Goal: Task Accomplishment & Management: Manage account settings

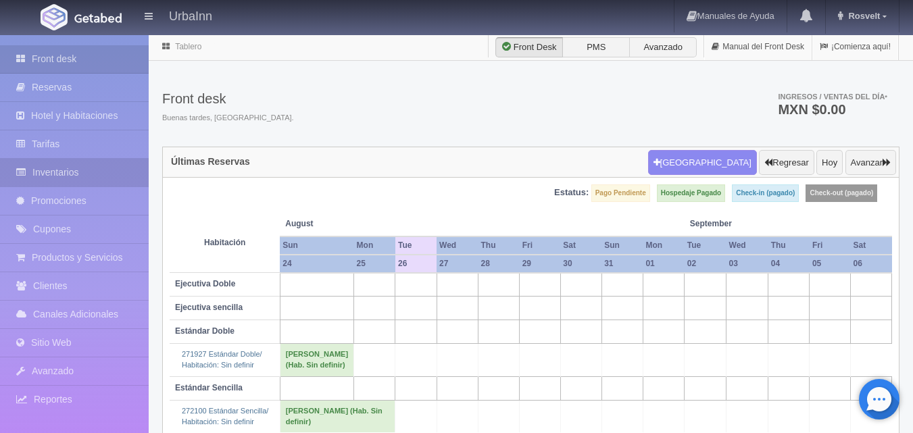
click at [62, 175] on link "Inventarios" at bounding box center [74, 173] width 149 height 28
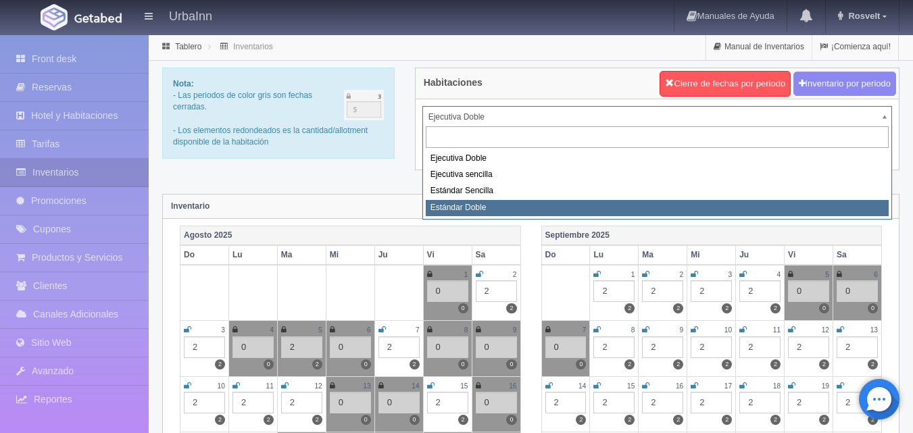
select select "1740"
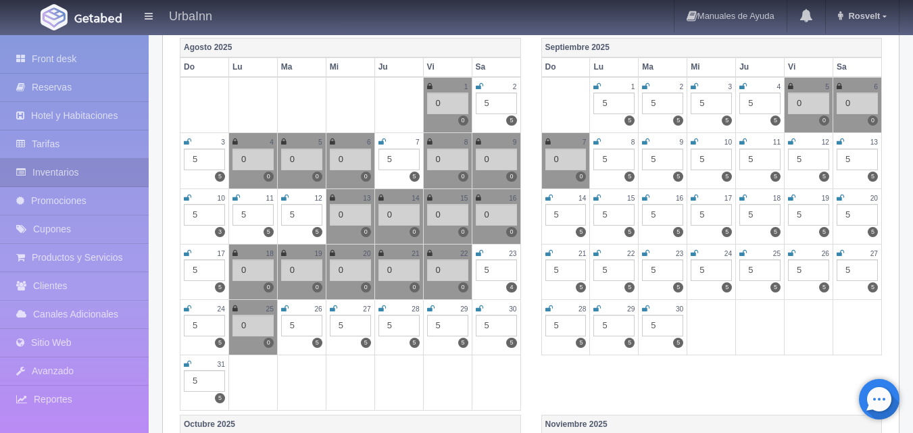
scroll to position [203, 0]
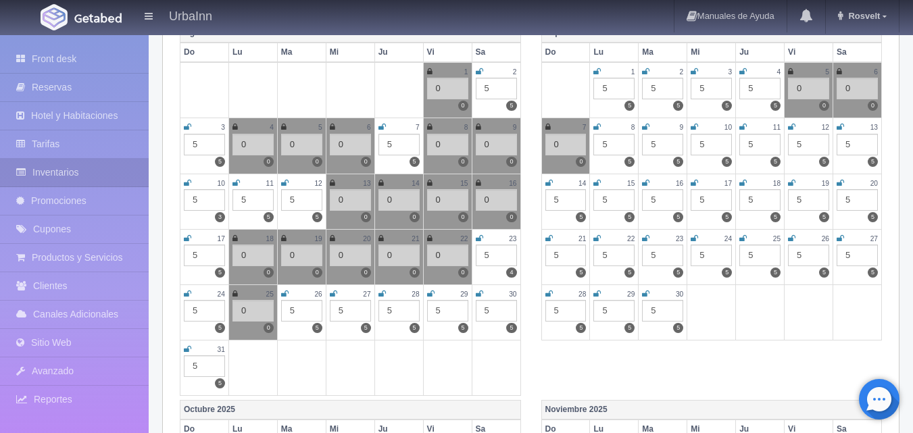
click at [333, 293] on icon at bounding box center [333, 294] width 7 height 8
click at [345, 316] on div "5" at bounding box center [350, 311] width 41 height 22
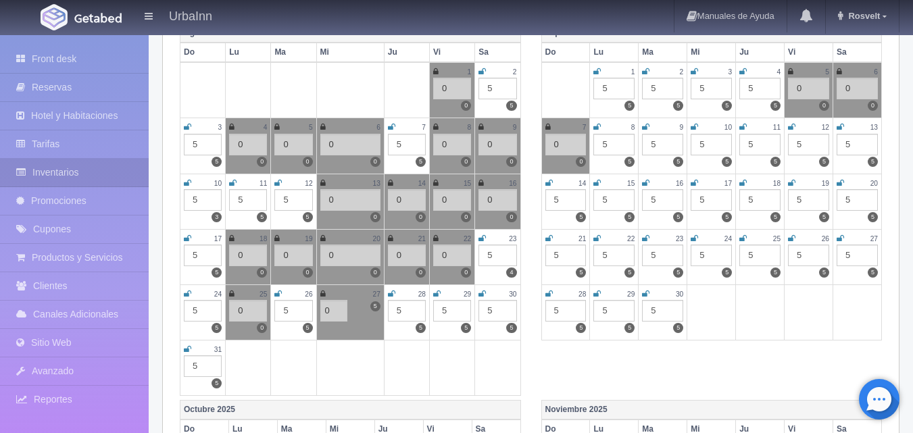
type input "0"
click at [402, 307] on div "5" at bounding box center [407, 311] width 38 height 22
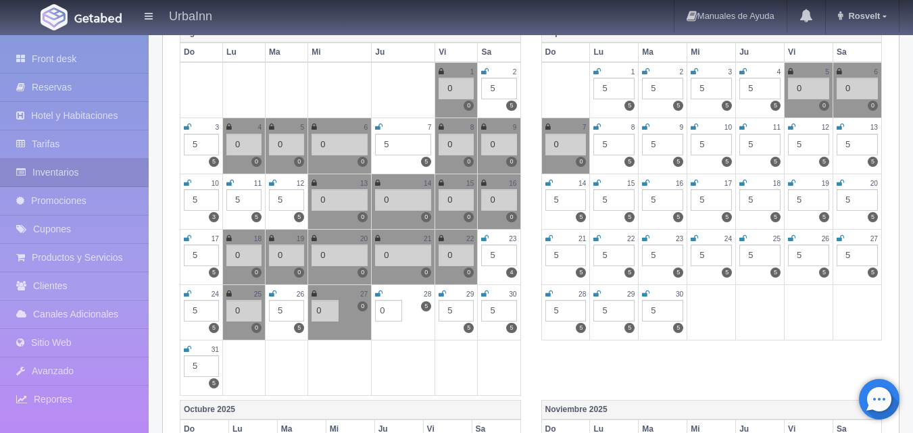
type input "0"
click at [379, 293] on icon at bounding box center [378, 294] width 7 height 8
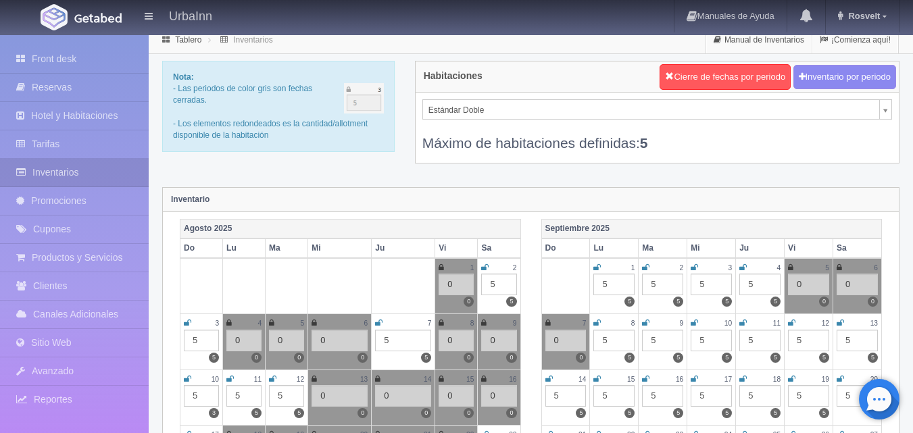
scroll to position [0, 0]
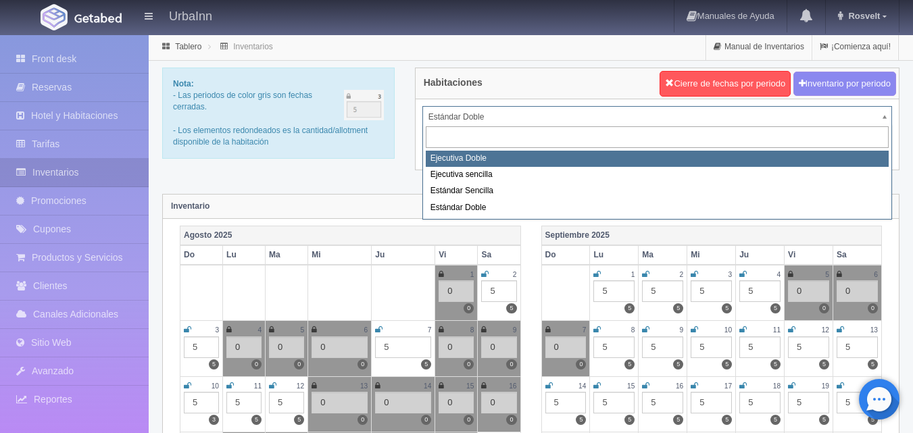
select select "1732"
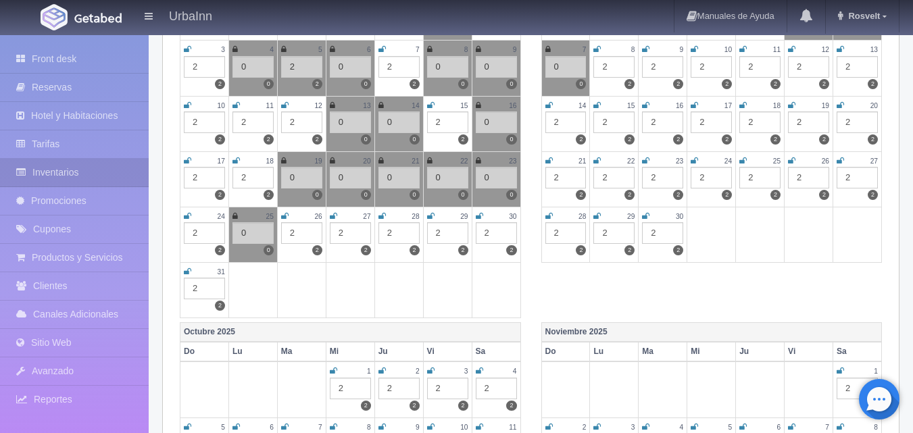
scroll to position [338, 0]
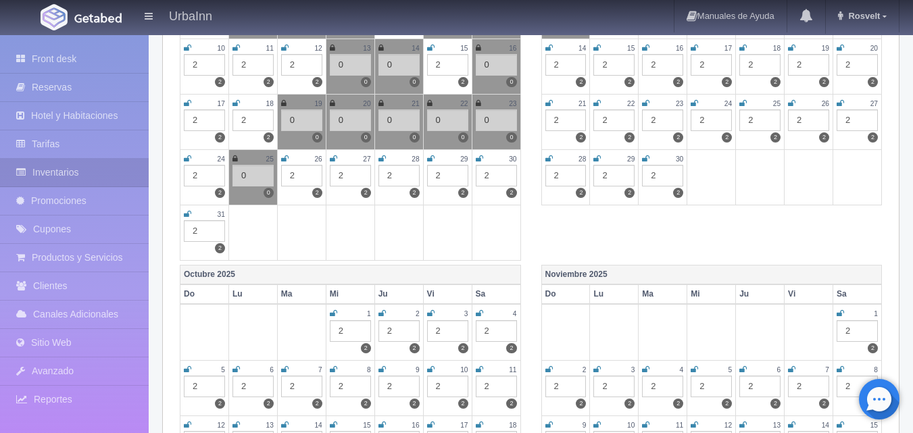
click at [333, 155] on icon at bounding box center [333, 159] width 7 height 8
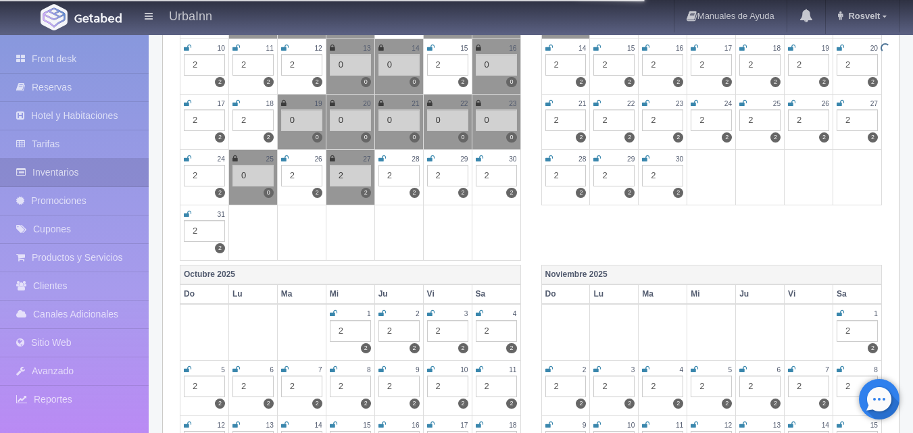
click at [347, 181] on div "2" at bounding box center [350, 176] width 41 height 22
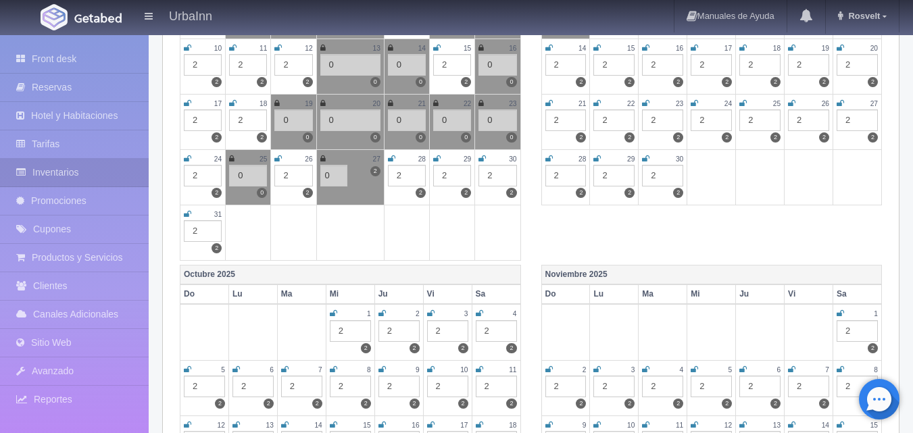
type input "0"
click at [391, 151] on td "28 2 2" at bounding box center [406, 176] width 45 height 55
click at [393, 157] on icon at bounding box center [391, 159] width 7 height 8
click at [401, 173] on div "2" at bounding box center [407, 176] width 38 height 22
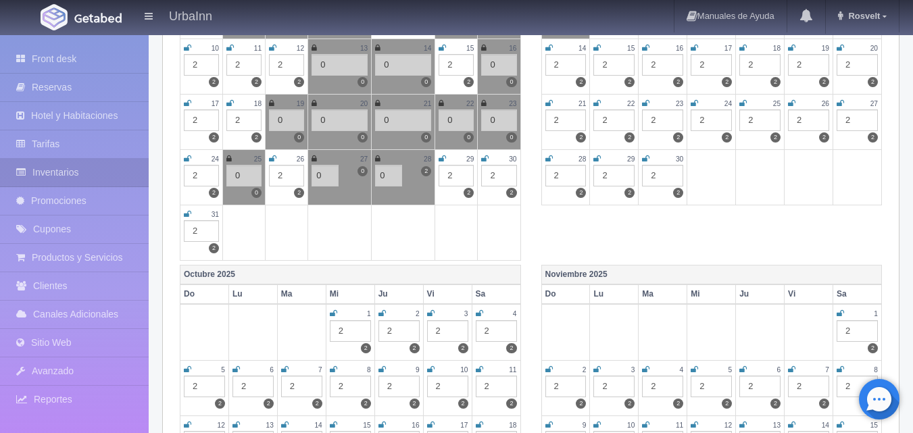
type input "0"
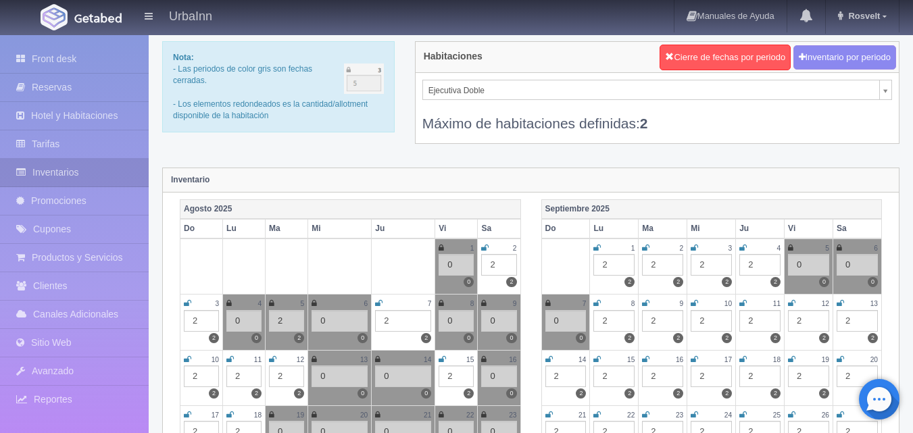
scroll to position [0, 0]
